Goal: Download file/media

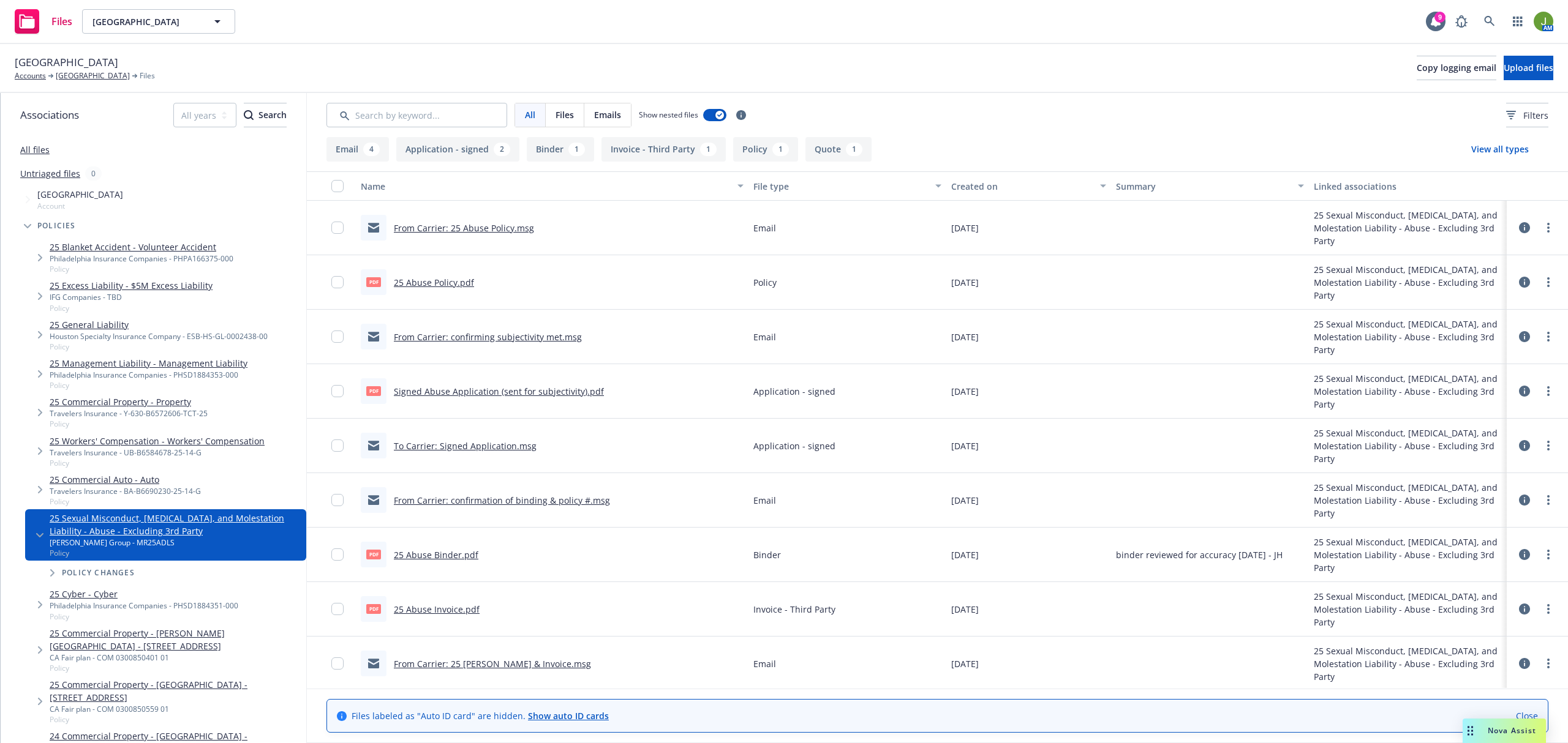
scroll to position [59, 0]
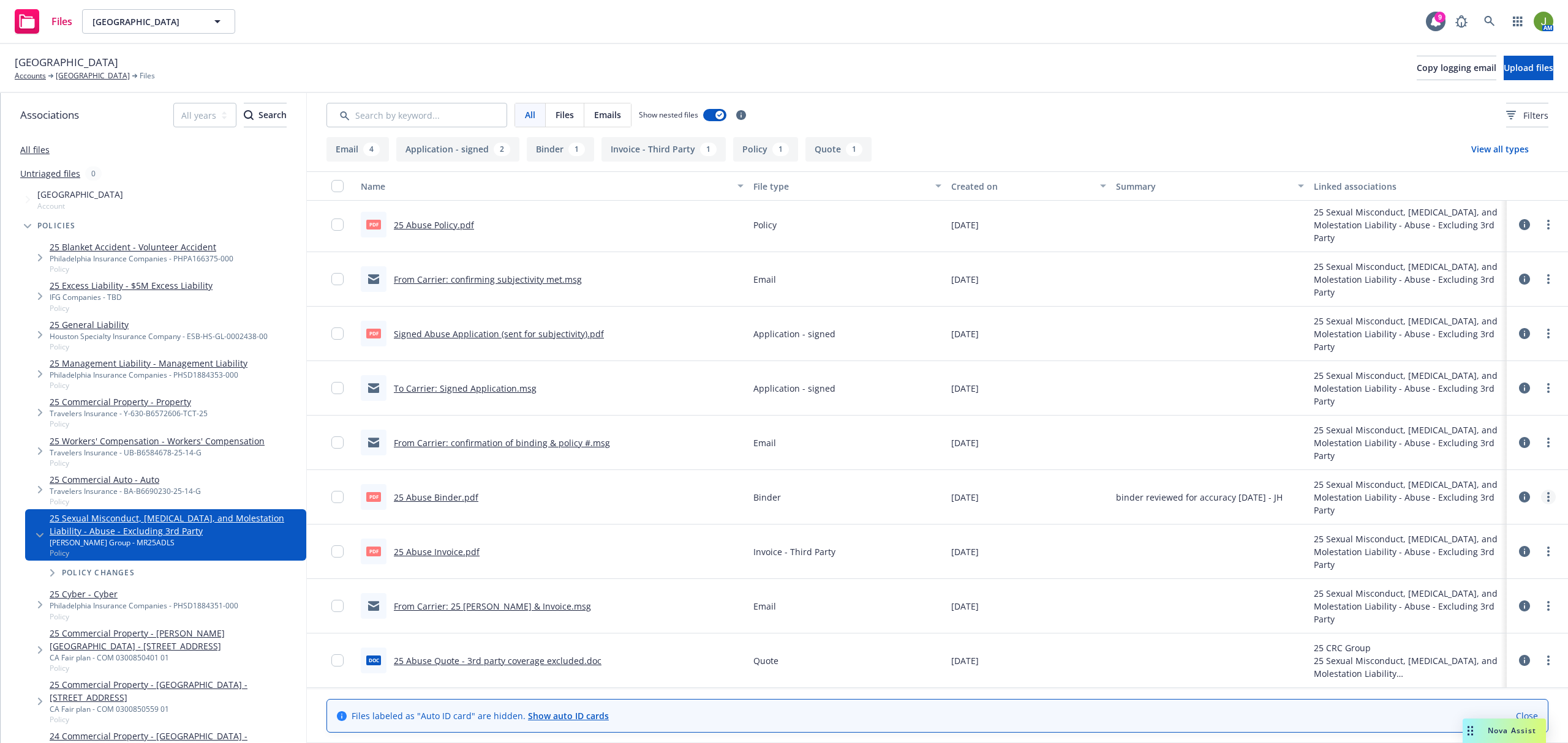
click at [1547, 497] on icon "more" at bounding box center [1548, 497] width 2 height 10
click at [1485, 545] on link "Download" at bounding box center [1482, 546] width 122 height 24
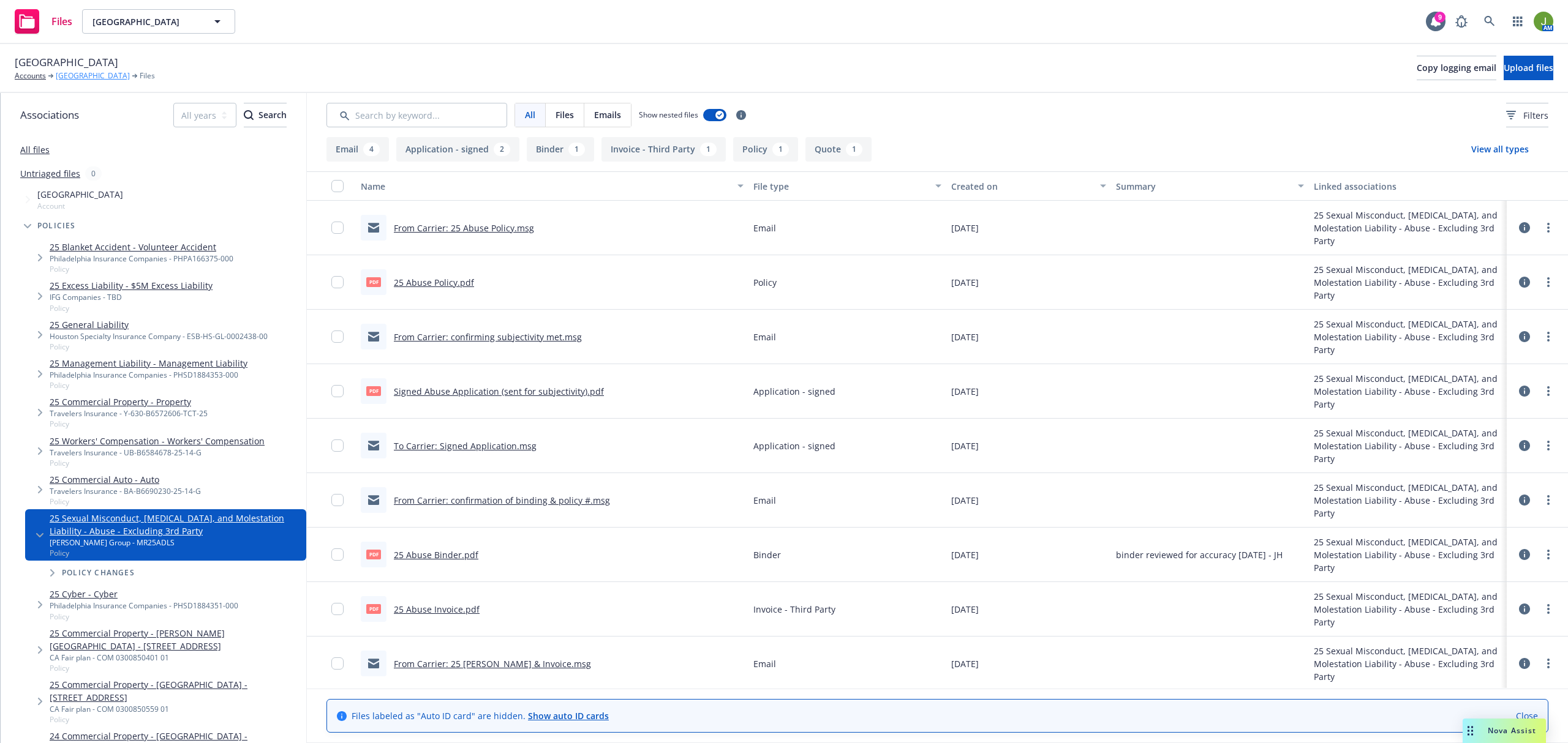
click at [104, 75] on link "[GEOGRAPHIC_DATA]" at bounding box center [93, 75] width 74 height 11
